Goal: Information Seeking & Learning: Learn about a topic

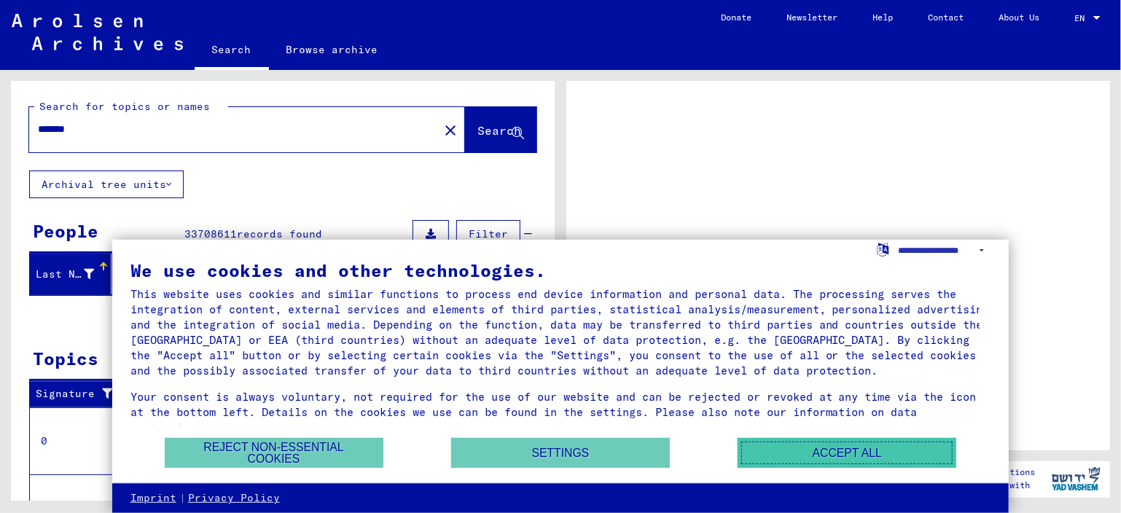
click at [824, 453] on button "Accept all" at bounding box center [847, 453] width 219 height 30
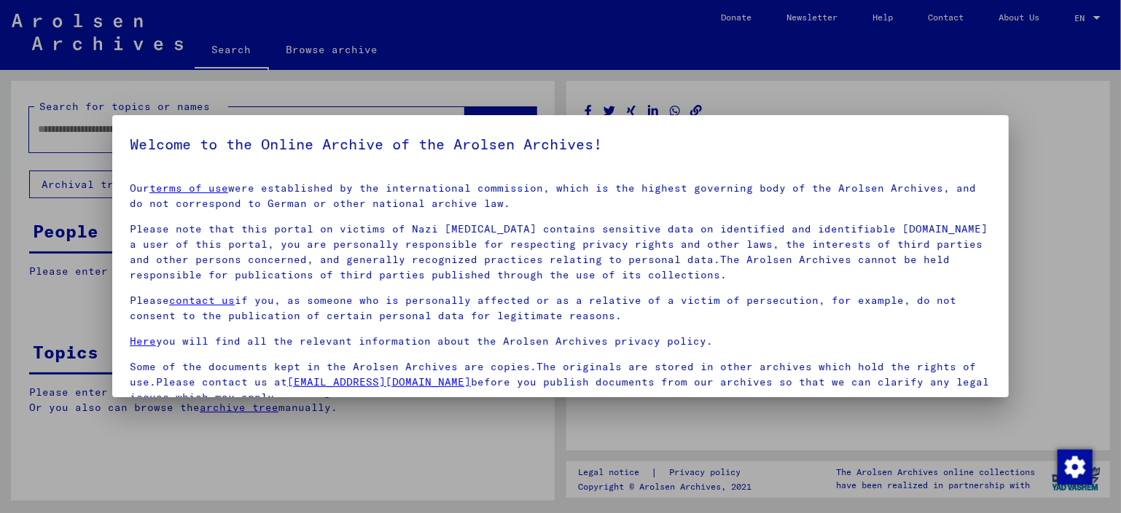
type input "*******"
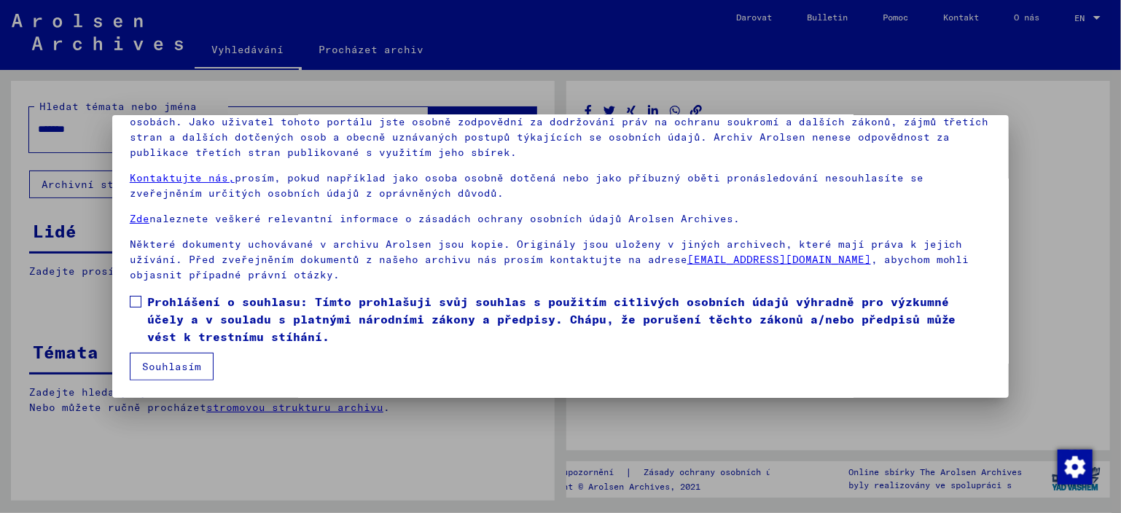
scroll to position [122, 0]
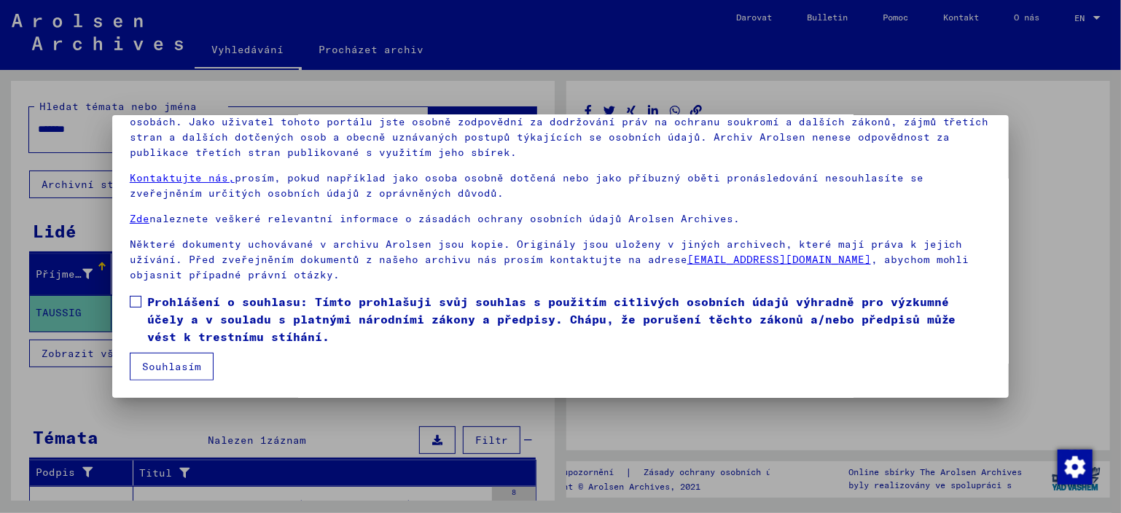
click at [182, 356] on button "Souhlasím" at bounding box center [172, 367] width 84 height 28
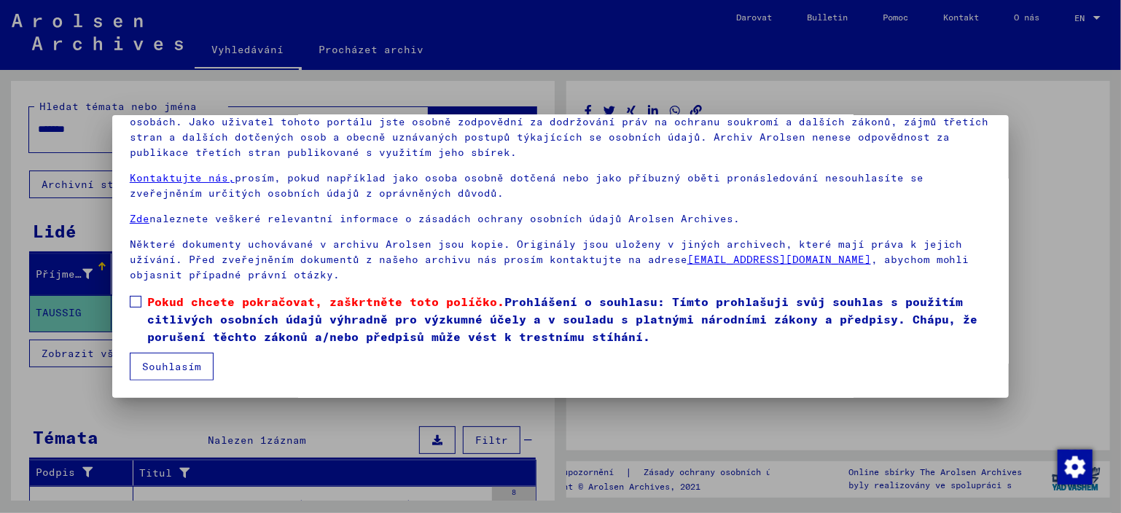
click at [176, 361] on font "Souhlasím" at bounding box center [171, 366] width 59 height 13
click at [133, 301] on span at bounding box center [136, 302] width 12 height 12
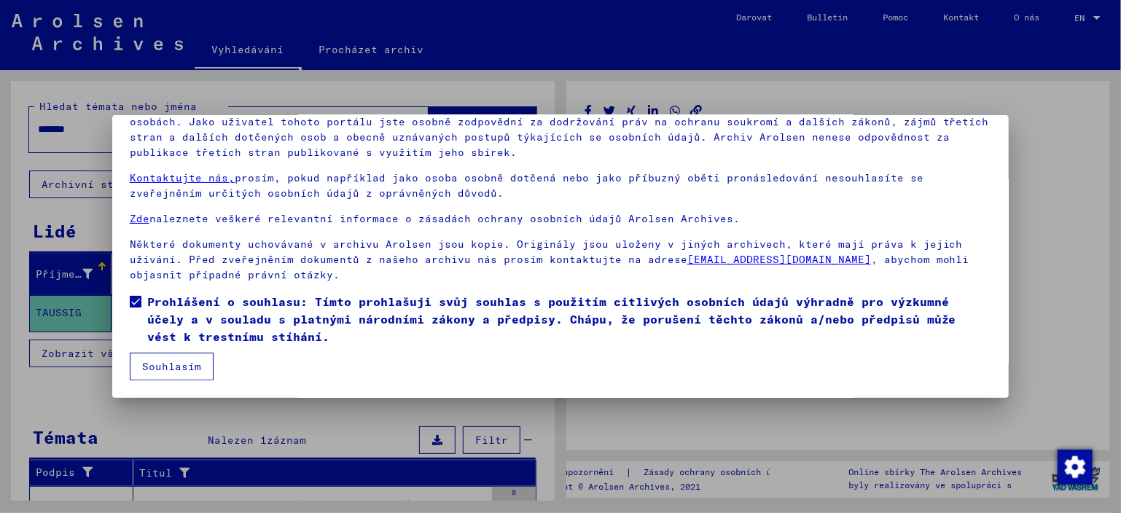
click at [169, 370] on font "Souhlasím" at bounding box center [171, 366] width 59 height 13
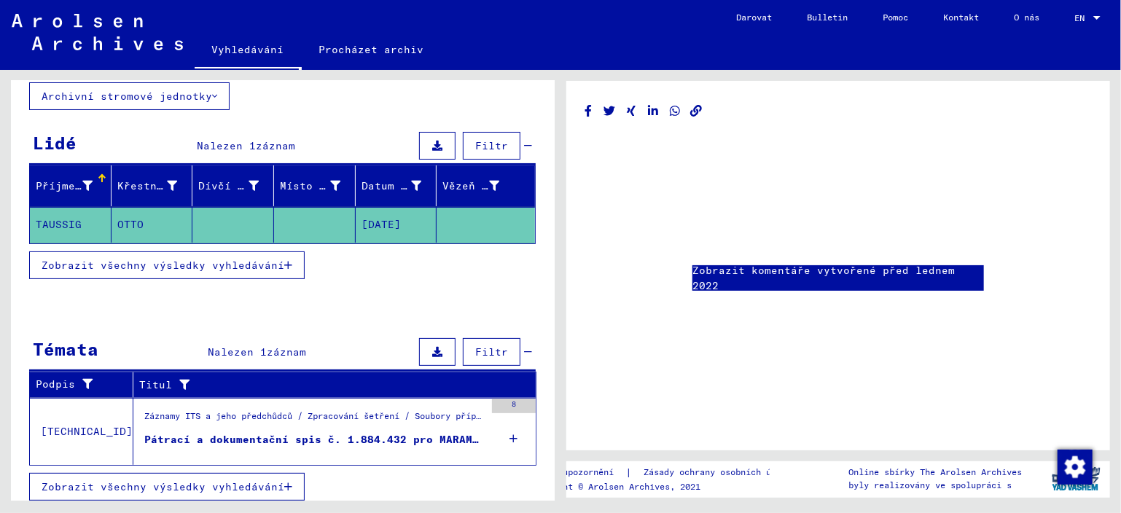
scroll to position [92, 0]
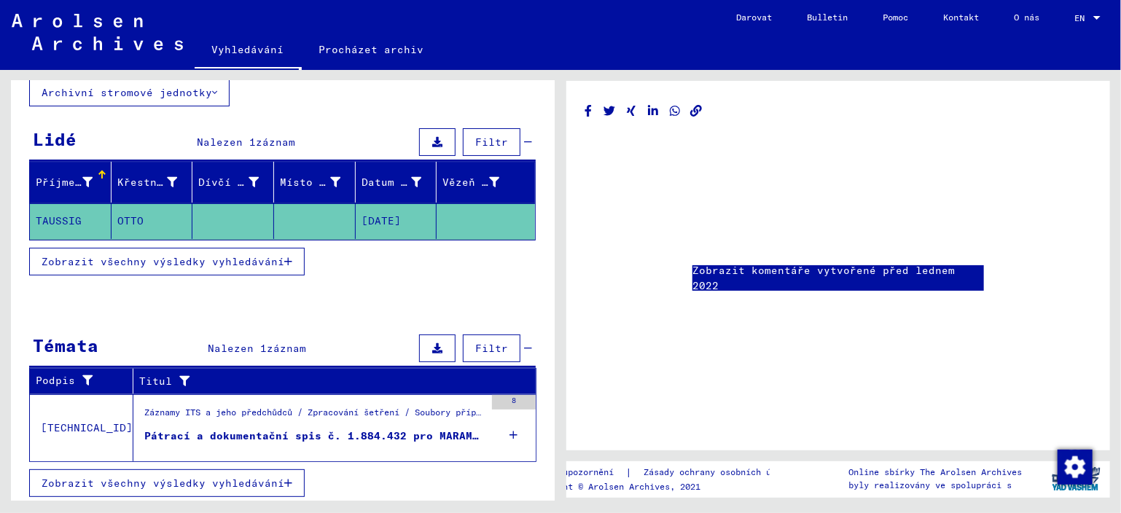
click at [510, 432] on icon at bounding box center [514, 435] width 8 height 51
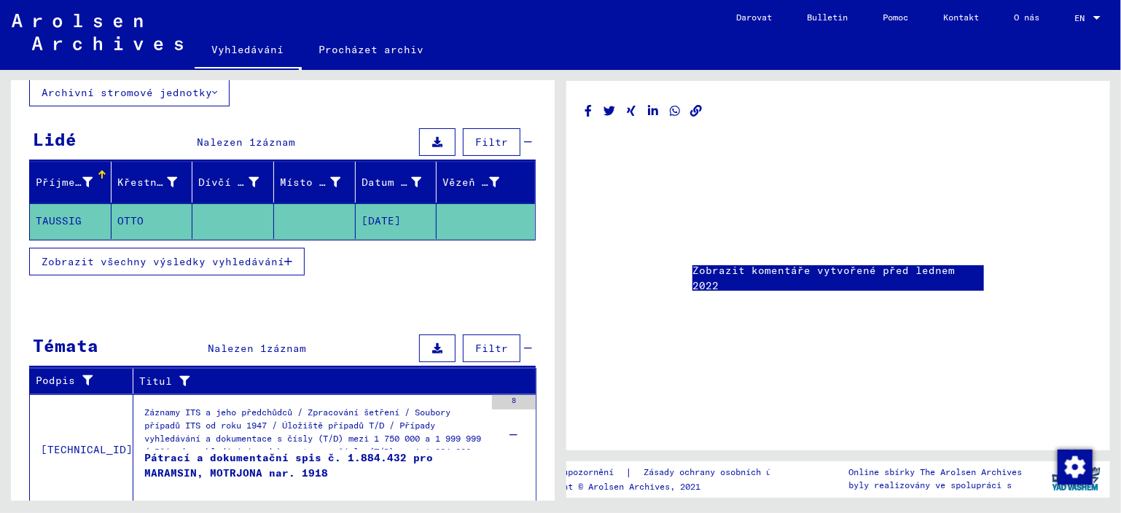
scroll to position [136, 0]
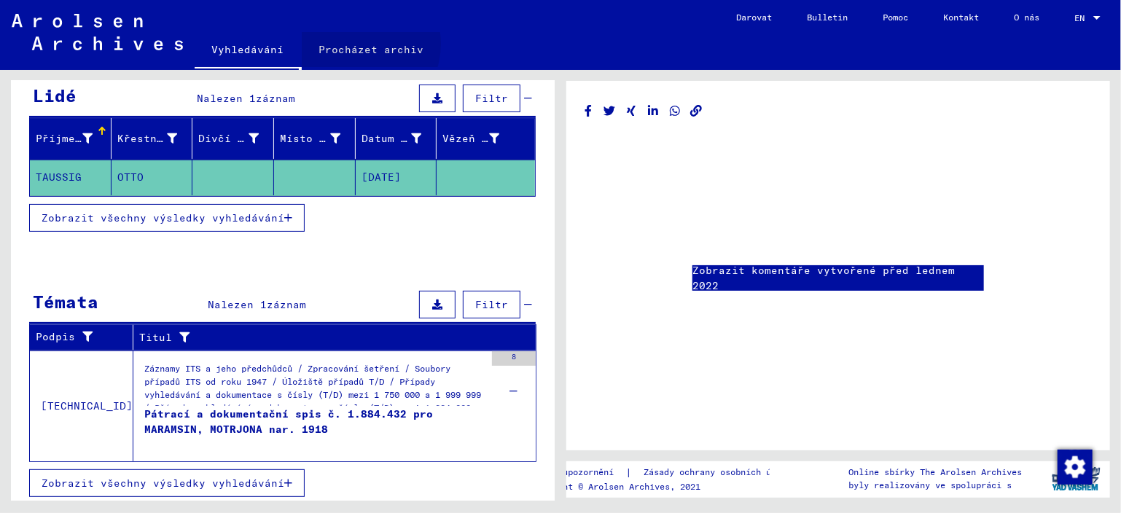
click at [350, 44] on font "Procházet archiv" at bounding box center [371, 49] width 105 height 13
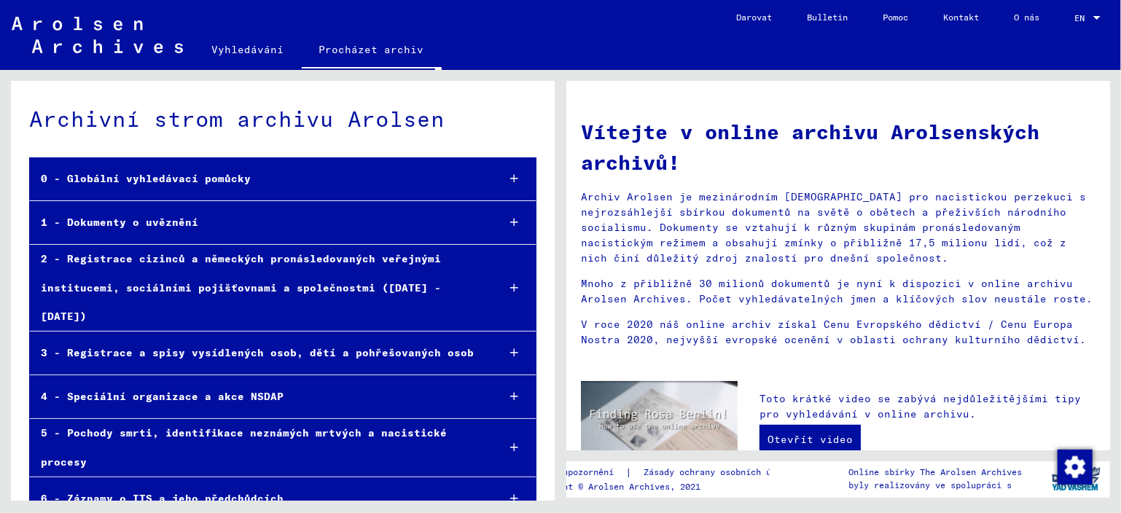
click at [510, 219] on icon at bounding box center [514, 222] width 8 height 10
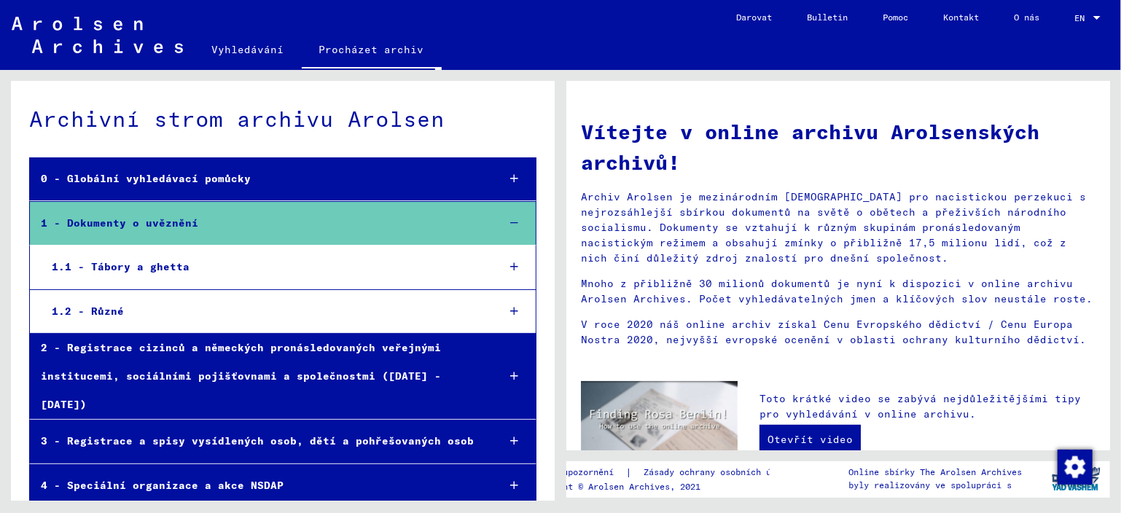
click at [510, 265] on icon at bounding box center [514, 267] width 8 height 10
